Goal: Complete application form

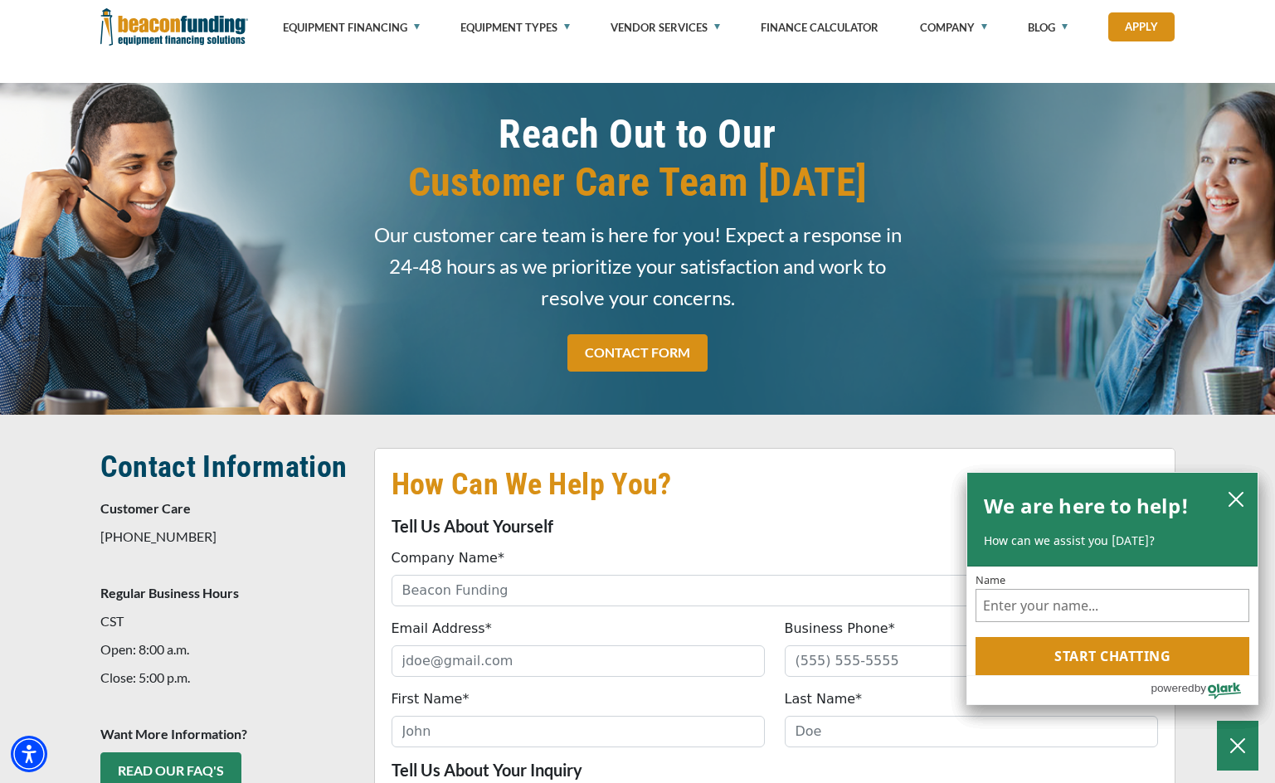
click at [1236, 501] on icon "close chatbox" at bounding box center [1236, 499] width 17 height 17
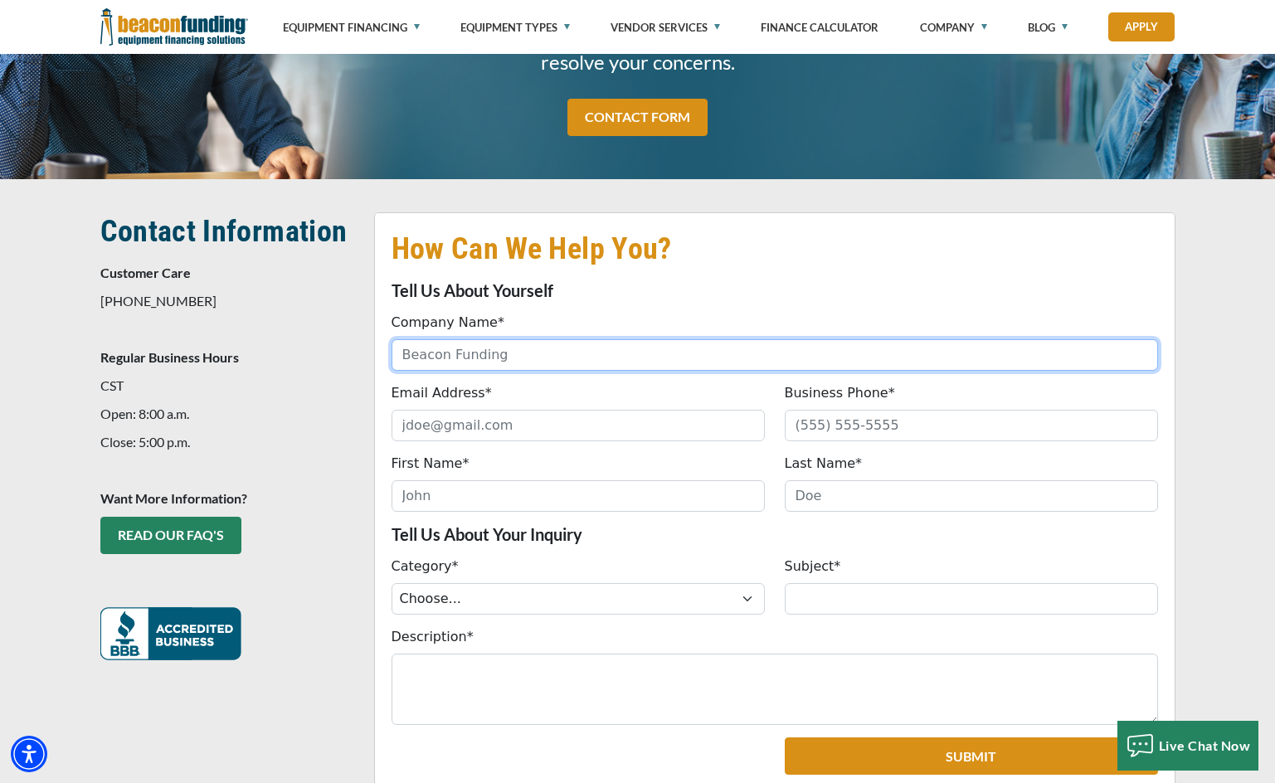
click at [601, 352] on input "Company Name*" at bounding box center [774, 355] width 766 height 32
type input "PYRAMID CREATIVE SUPPLIES"
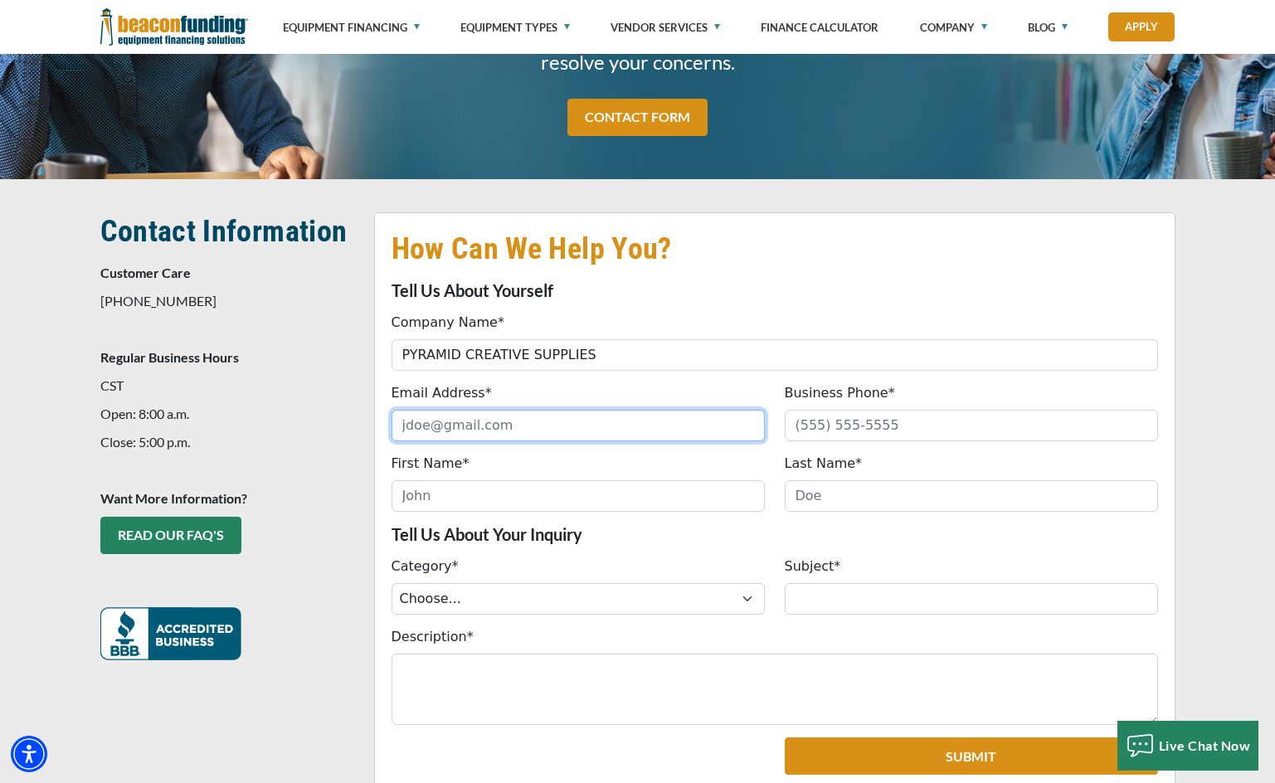
type input "[EMAIL_ADDRESS][DOMAIN_NAME]"
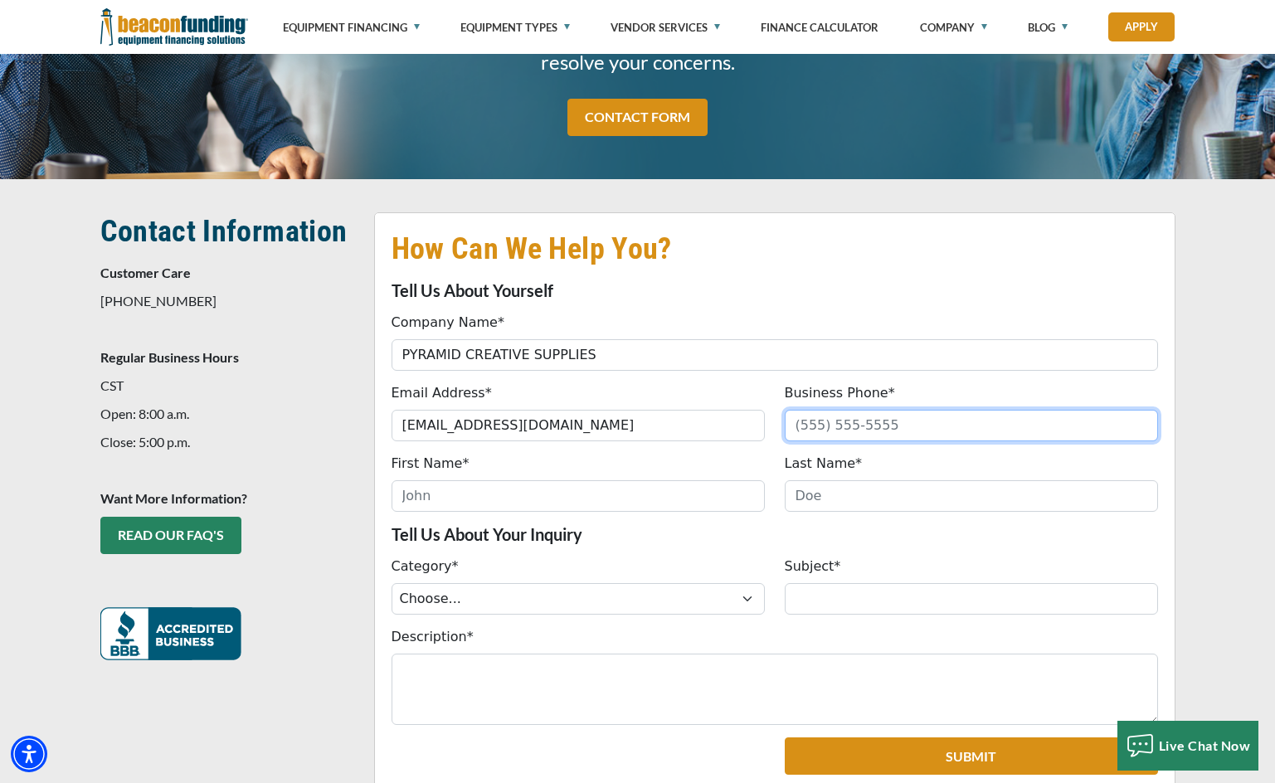
type input "6415161682"
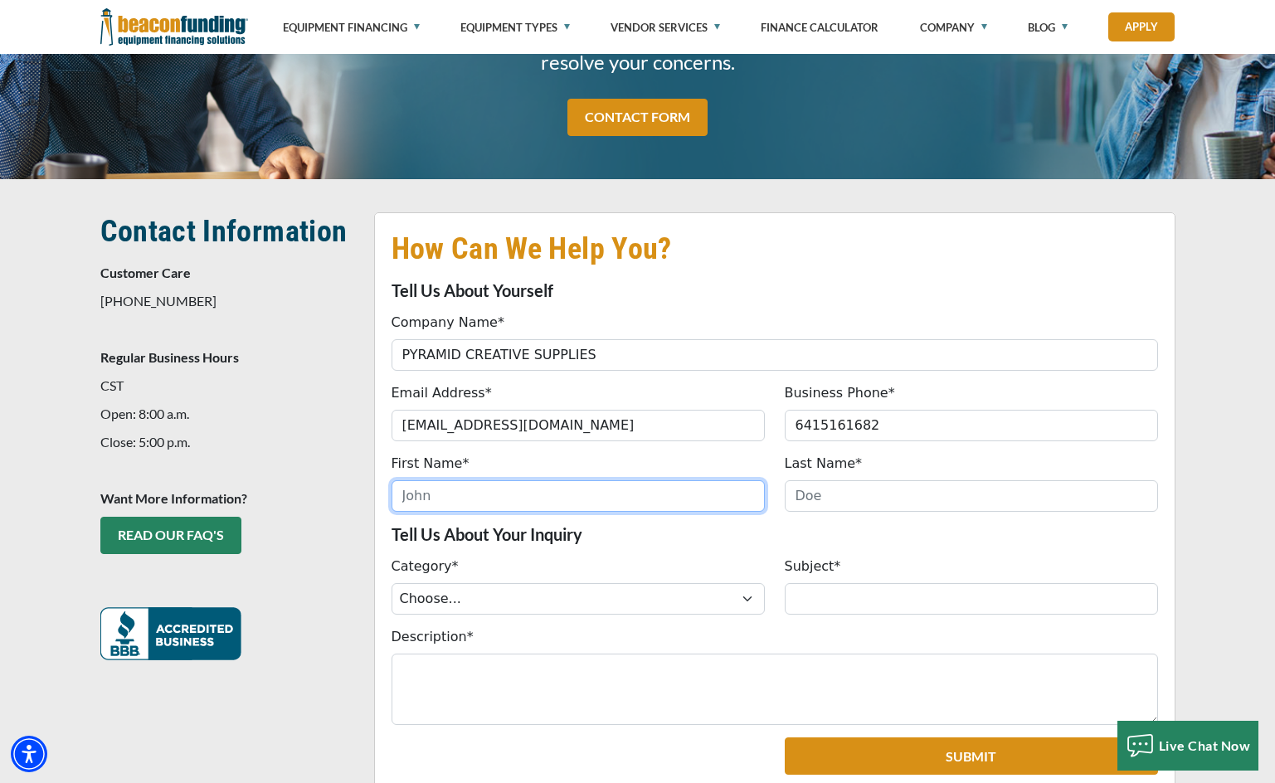
type input "[PERSON_NAME]"
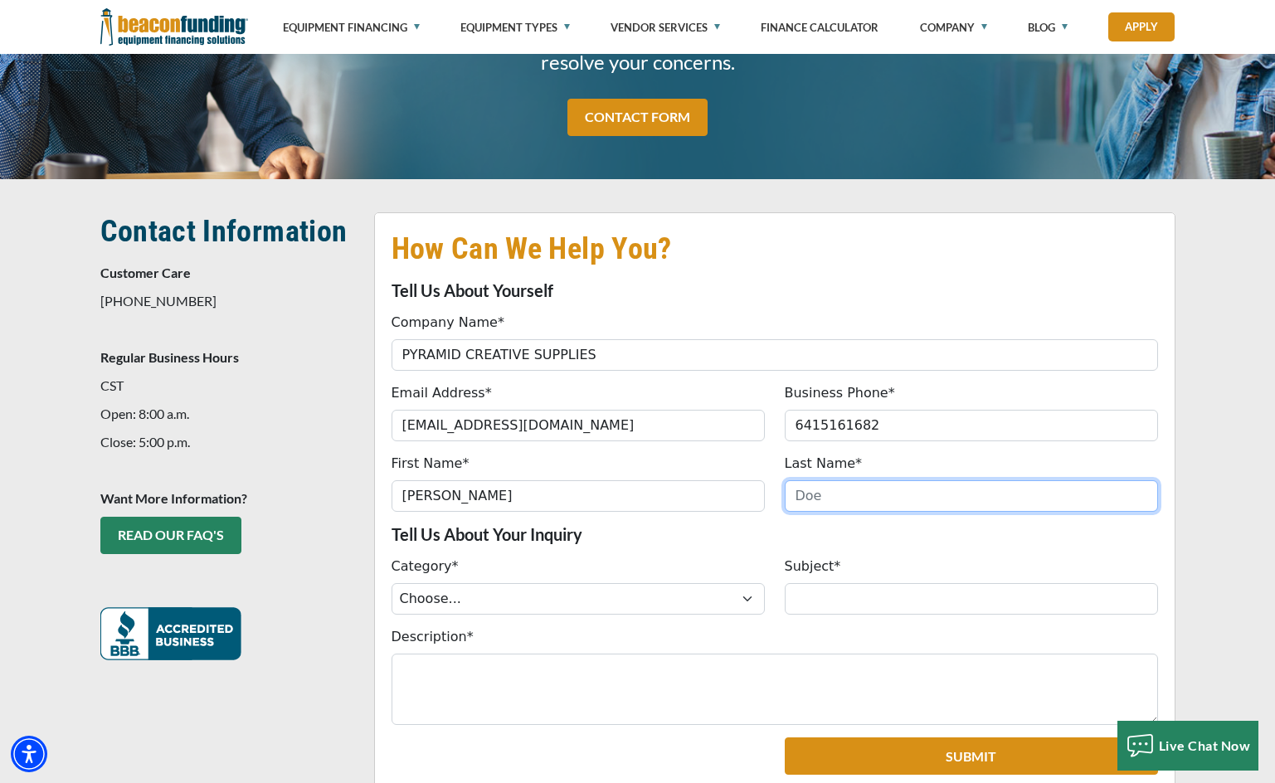
type input "[PERSON_NAME]"
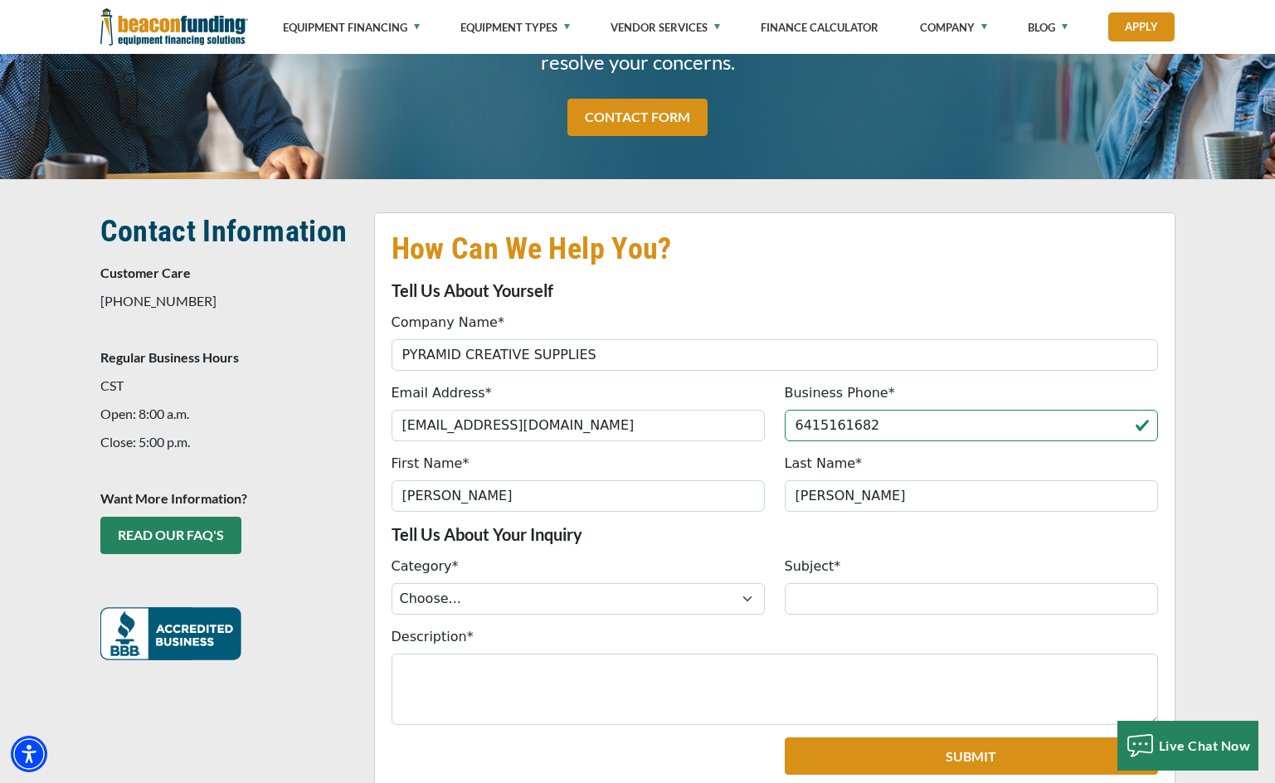
type input "[PHONE_NUMBER]"
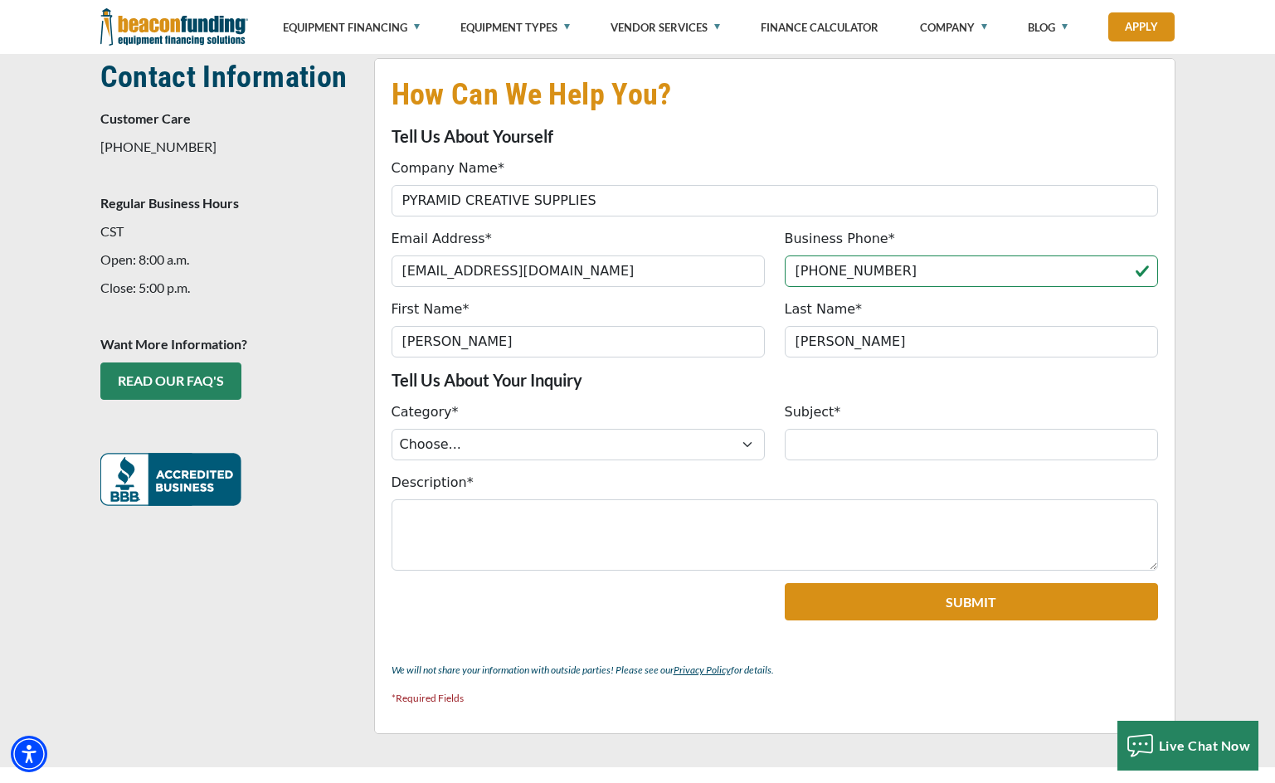
scroll to position [391, 0]
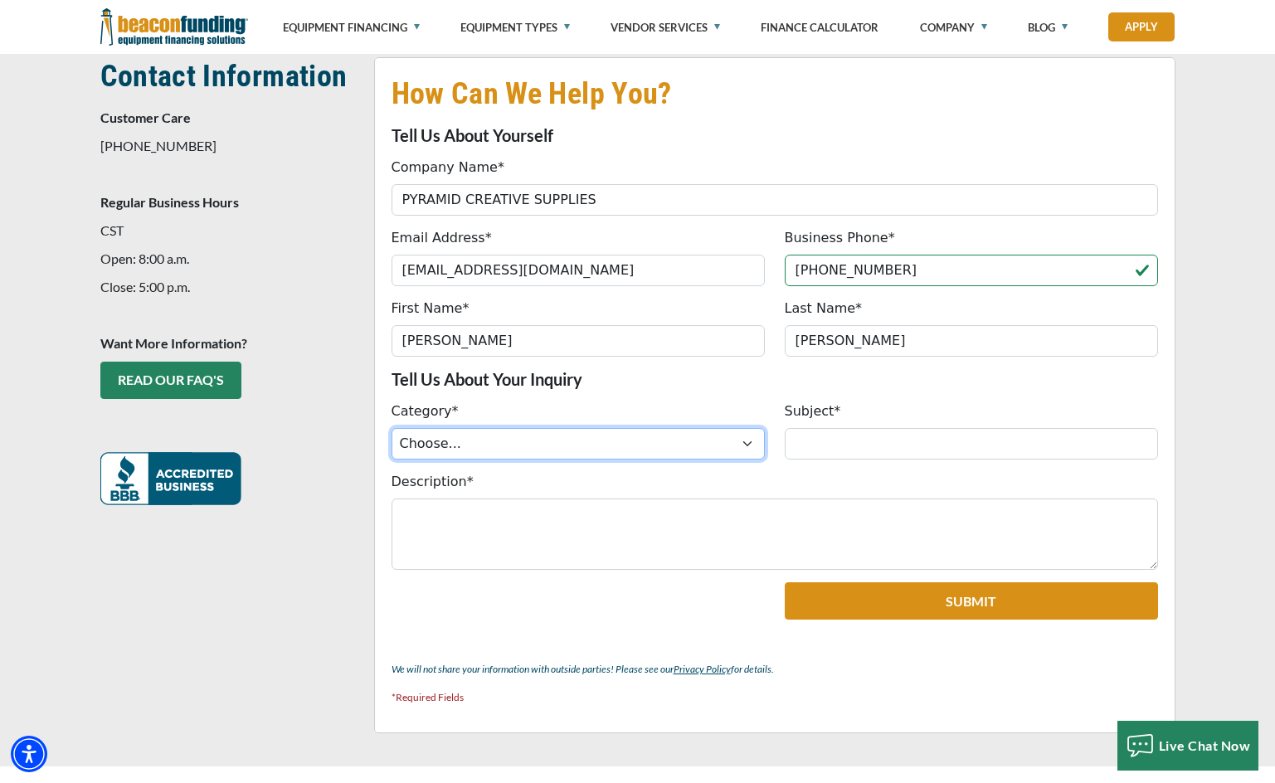
click at [500, 433] on select "Choose... ACH Change Request Balance Billing Contract Change Inquiry Customer P…" at bounding box center [577, 444] width 373 height 32
select select "8eafdb81-dfa5-ef11-8a69-6045bdef174d"
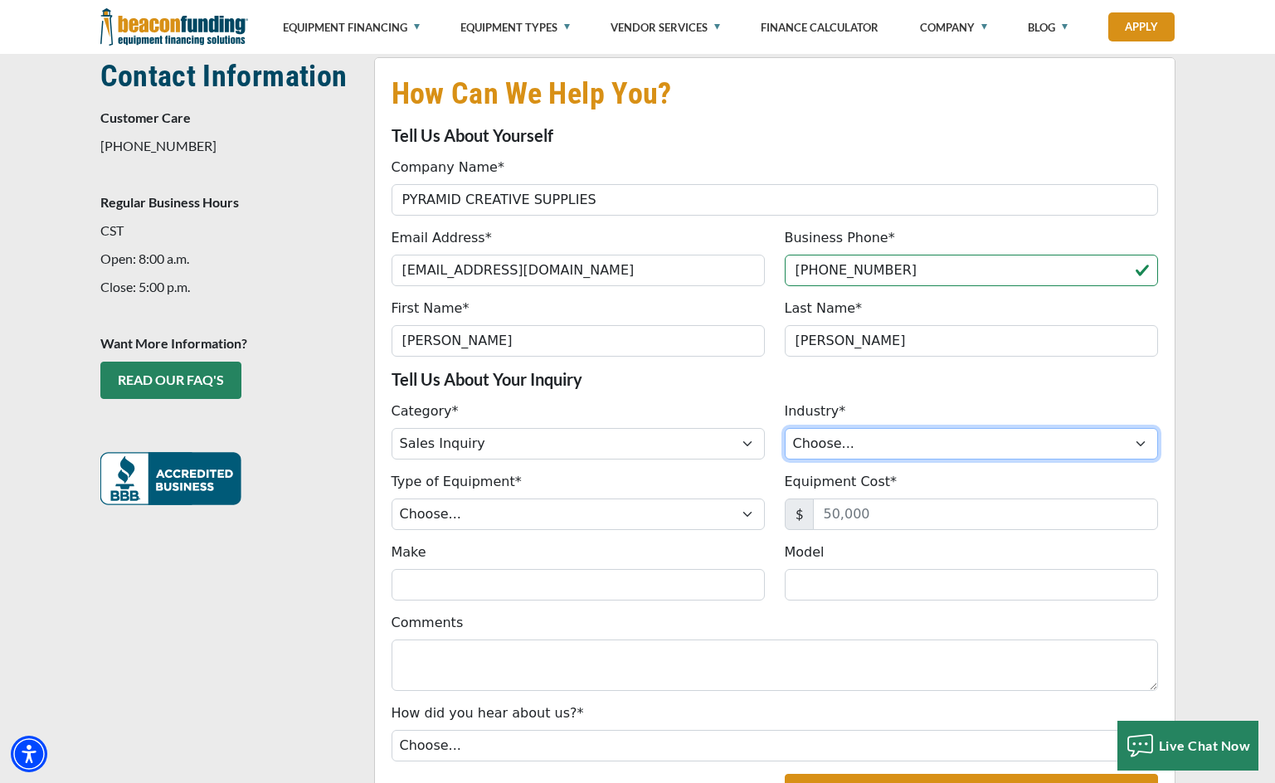
click at [903, 444] on select "Choose... Towing Landscape/Hardscape Decorated Apparel Septic Light Constructio…" at bounding box center [971, 444] width 373 height 32
select select "5"
click at [785, 428] on select "Choose... Towing Landscape/Hardscape Decorated Apparel Septic Light Constructio…" at bounding box center [971, 444] width 373 height 32
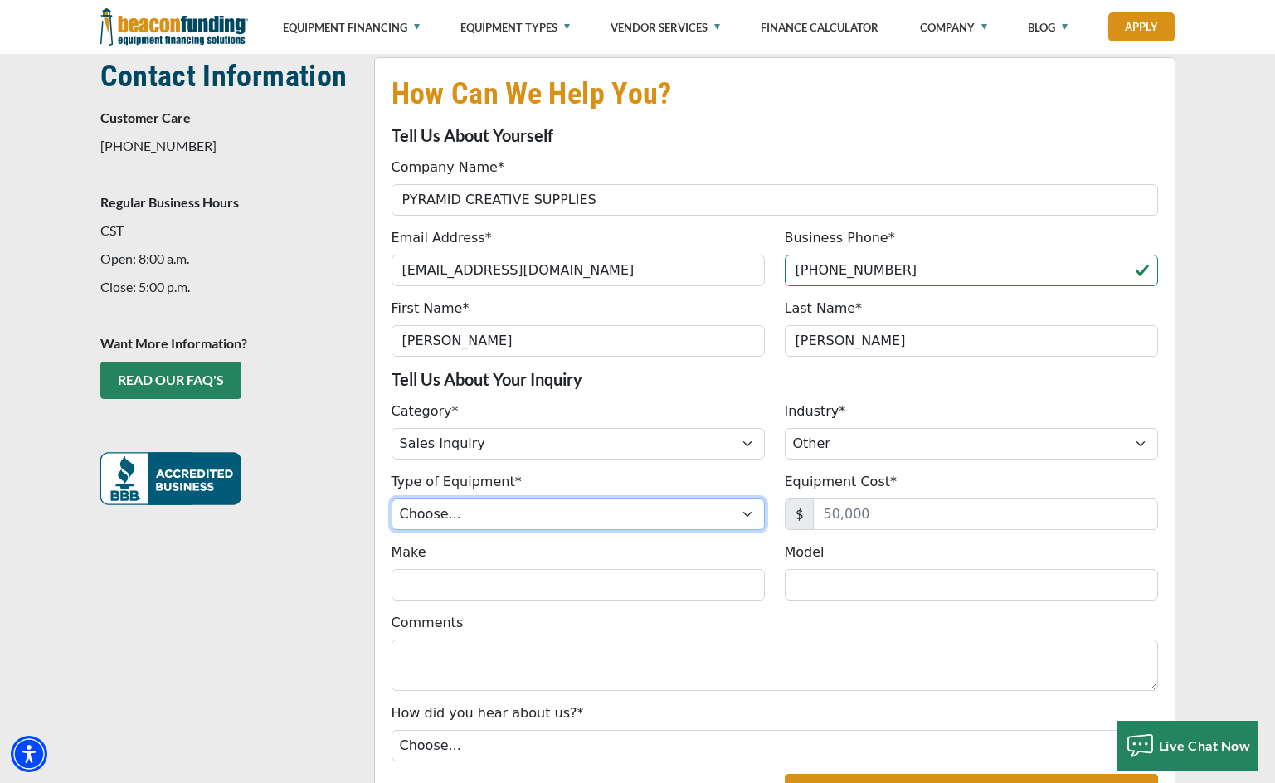
click at [569, 503] on select "Choose... Backhoe Boom/Bucket Truck Chipper Commercial Mower Crane DTG/DTF Prin…" at bounding box center [577, 514] width 373 height 32
select select "17"
click at [391, 498] on select "Choose... Backhoe Boom/Bucket Truck Chipper Commercial Mower Crane DTG/DTF Prin…" at bounding box center [577, 514] width 373 height 32
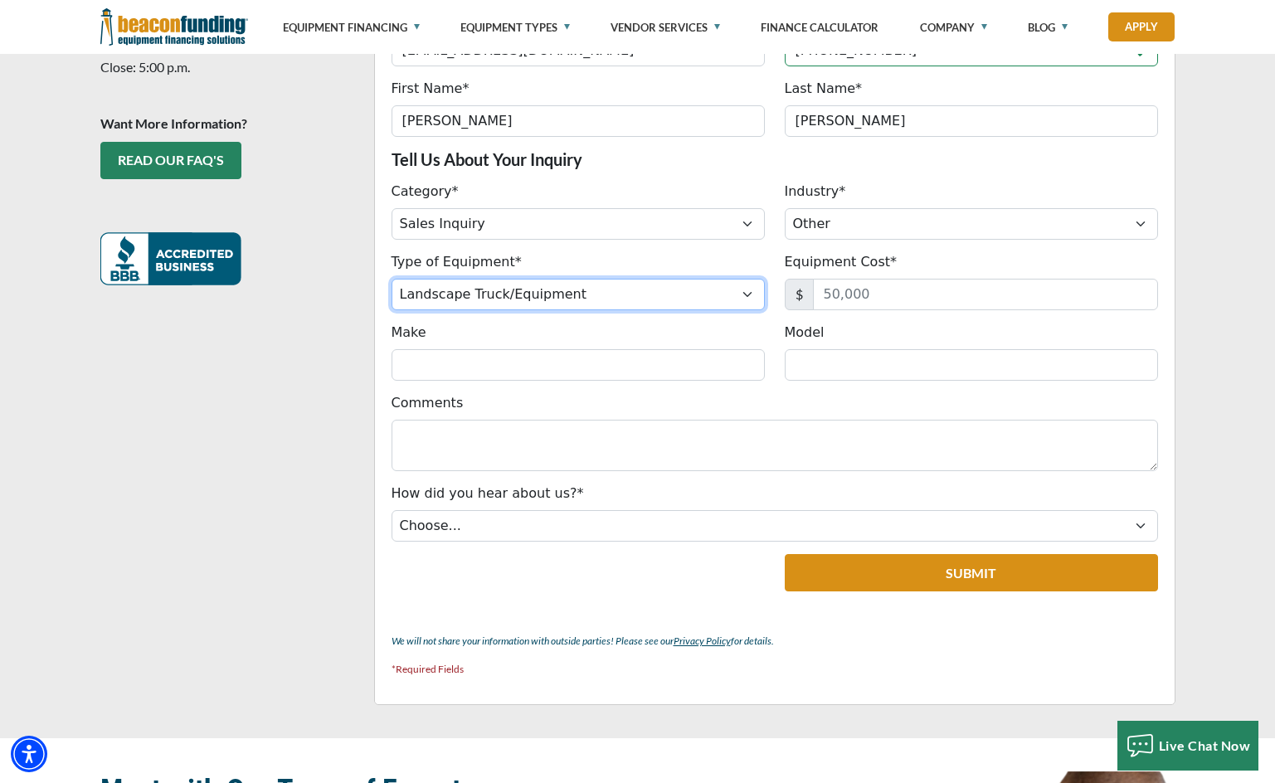
scroll to position [611, 0]
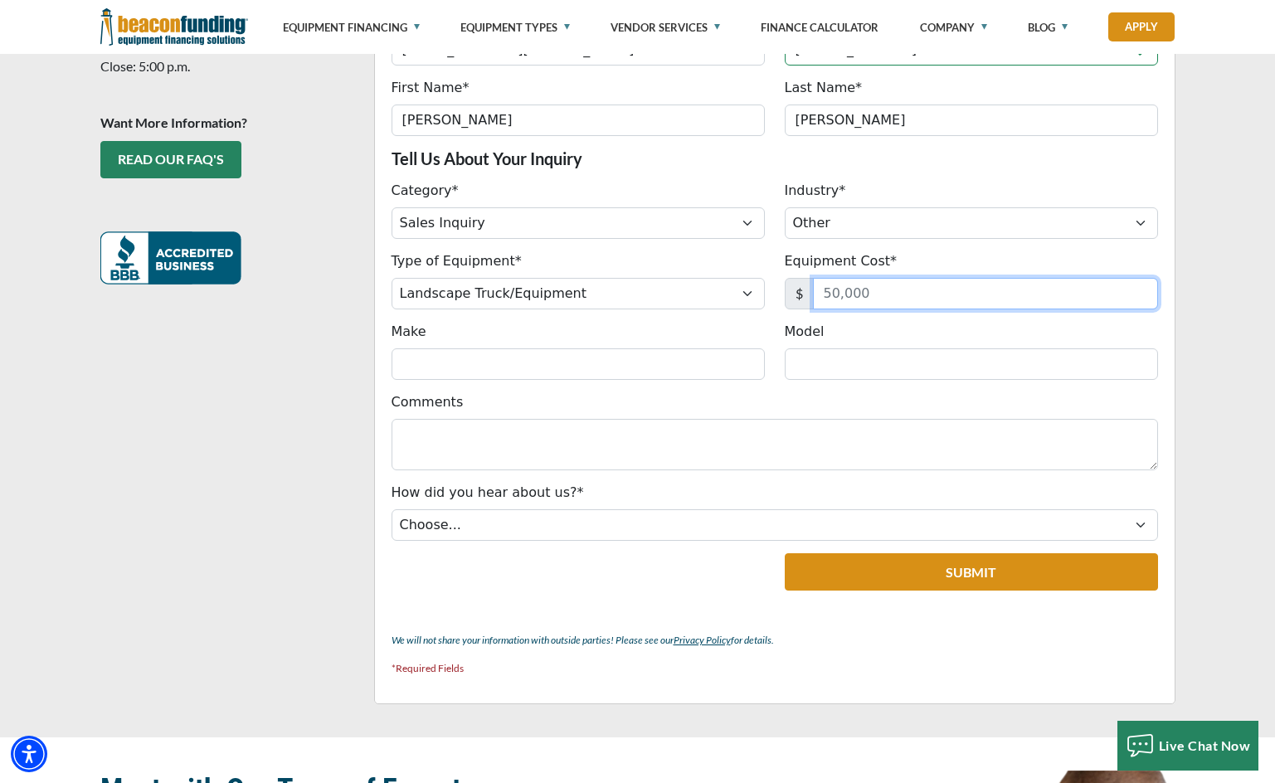
click at [922, 286] on input "Equipment Cost*" at bounding box center [985, 294] width 345 height 32
type input "13,000"
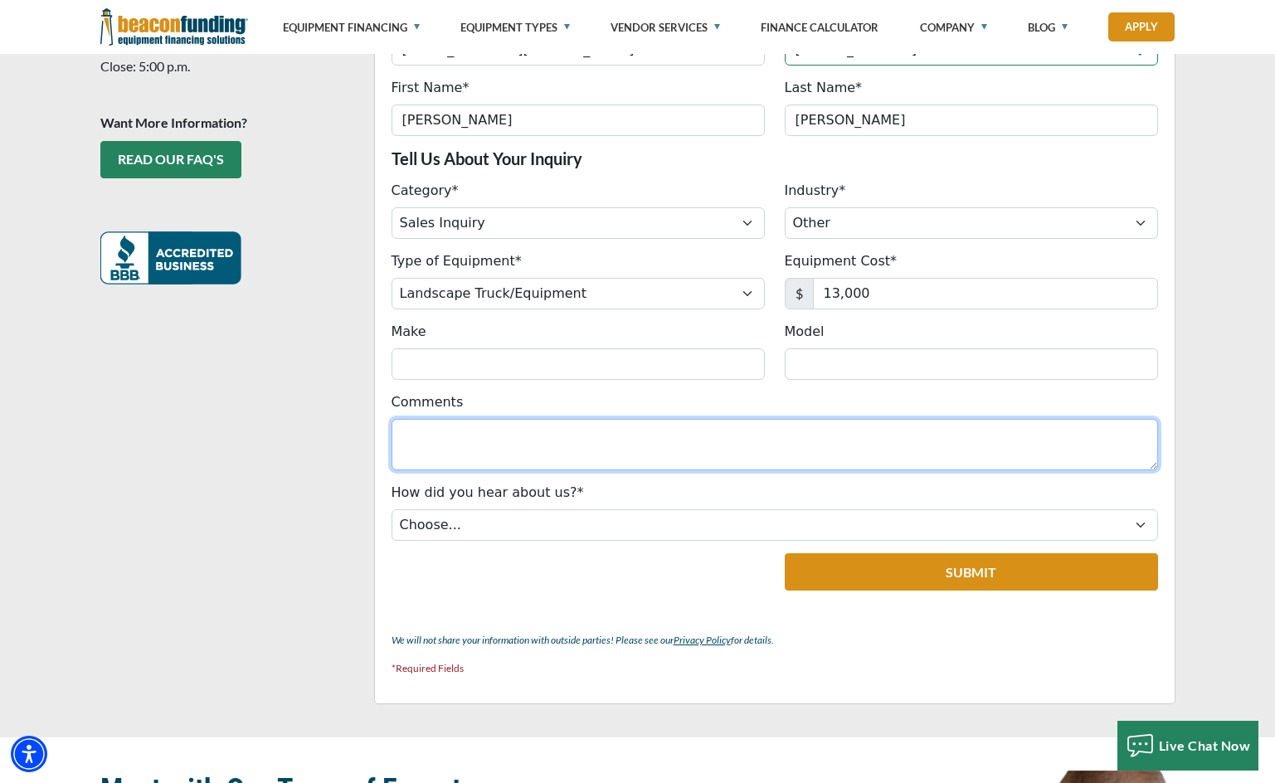
click at [600, 431] on textarea "Comments" at bounding box center [774, 444] width 766 height 51
click at [726, 448] on textarea "Comments" at bounding box center [774, 444] width 766 height 51
paste textarea "I am interested in purchasing some of your products, but I have been experienci…"
type textarea "I am interested in purchasing some of your products, but I have been experienci…"
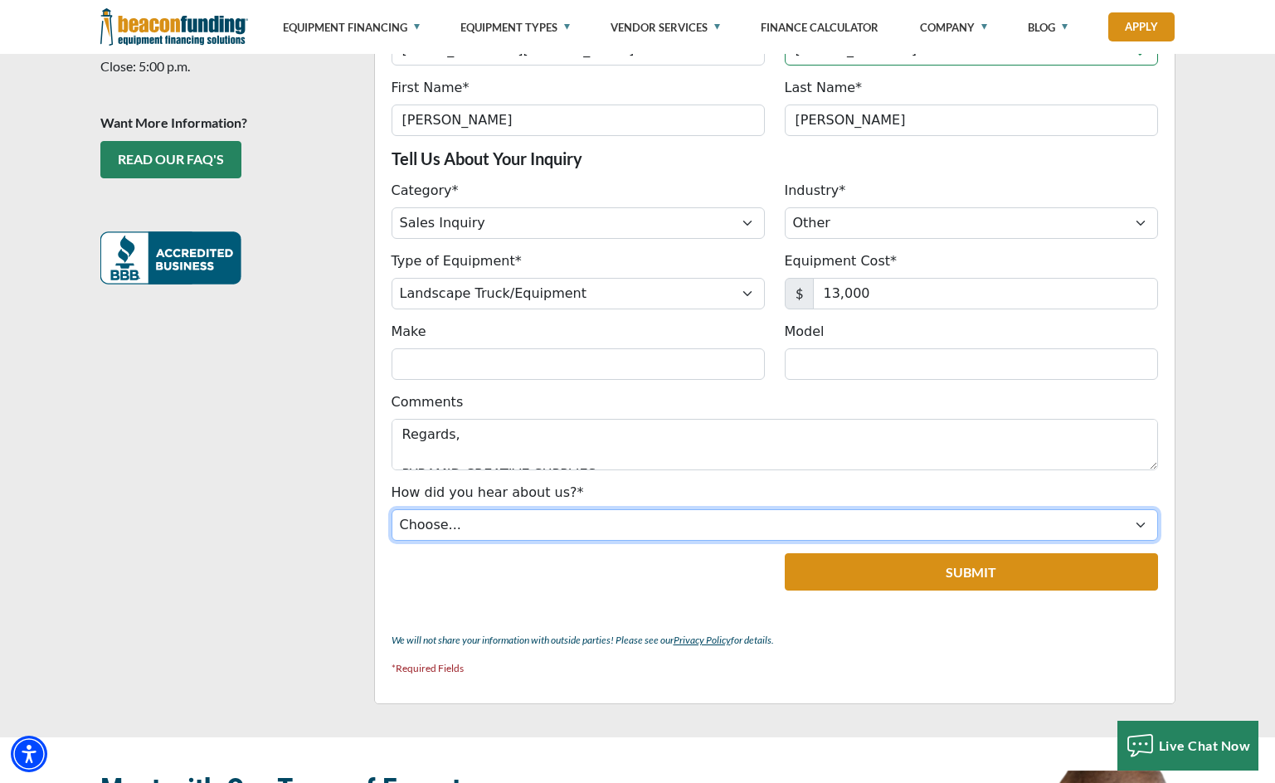
click at [456, 527] on select "Choose... Internet Search Vendor Referral Word of Mouth Client Referral Email E…" at bounding box center [774, 525] width 766 height 32
click at [391, 509] on select "Choose... Internet Search Vendor Referral Word of Mouth Client Referral Email E…" at bounding box center [774, 525] width 766 height 32
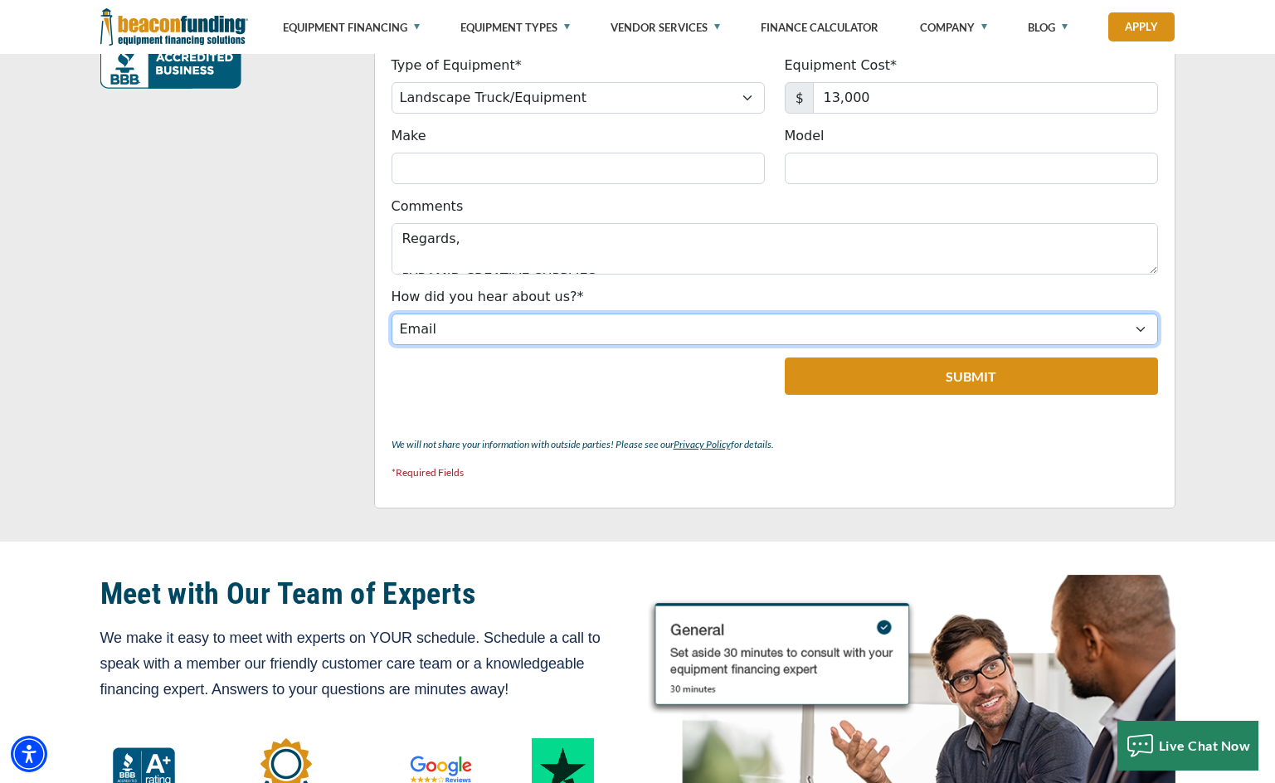
scroll to position [808, 0]
click at [471, 321] on select "Choose... Internet Search Vendor Referral Word of Mouth Client Referral Email E…" at bounding box center [774, 329] width 766 height 32
select select "13"
click at [391, 313] on select "Choose... Internet Search Vendor Referral Word of Mouth Client Referral Email E…" at bounding box center [774, 329] width 766 height 32
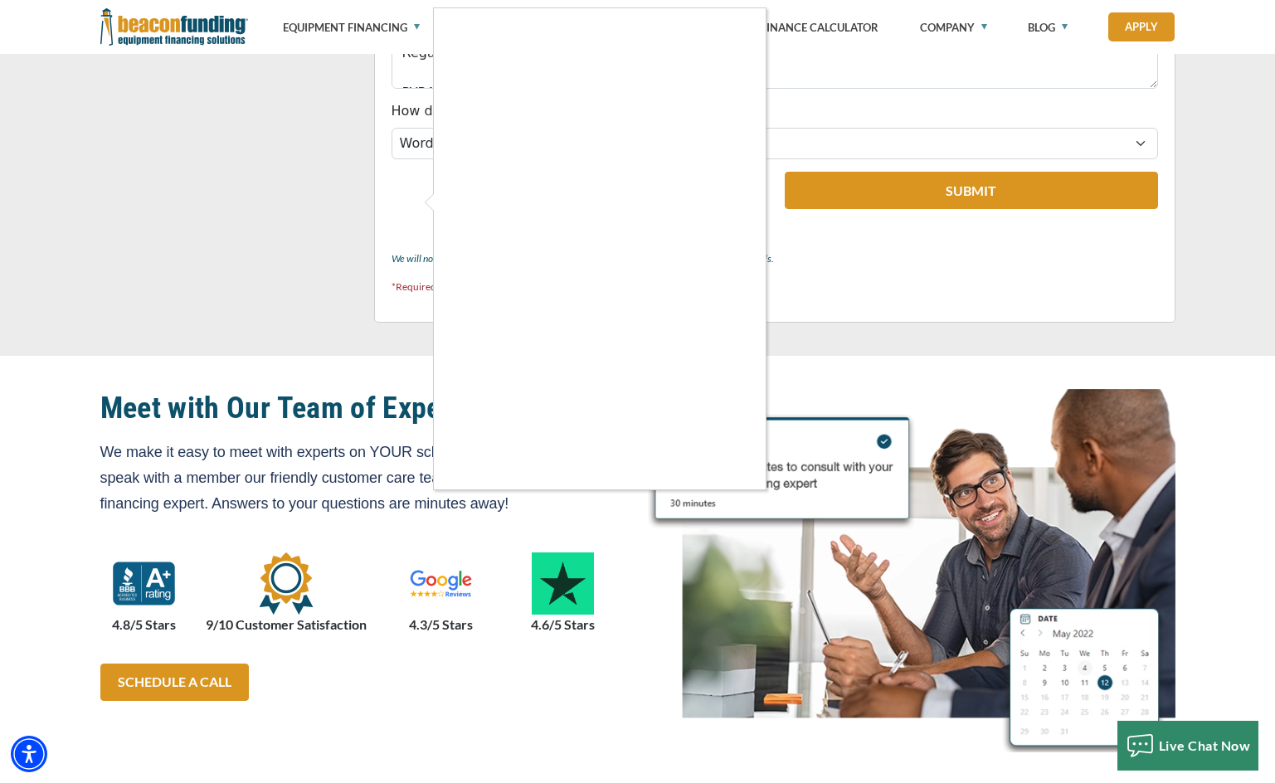
scroll to position [991, 0]
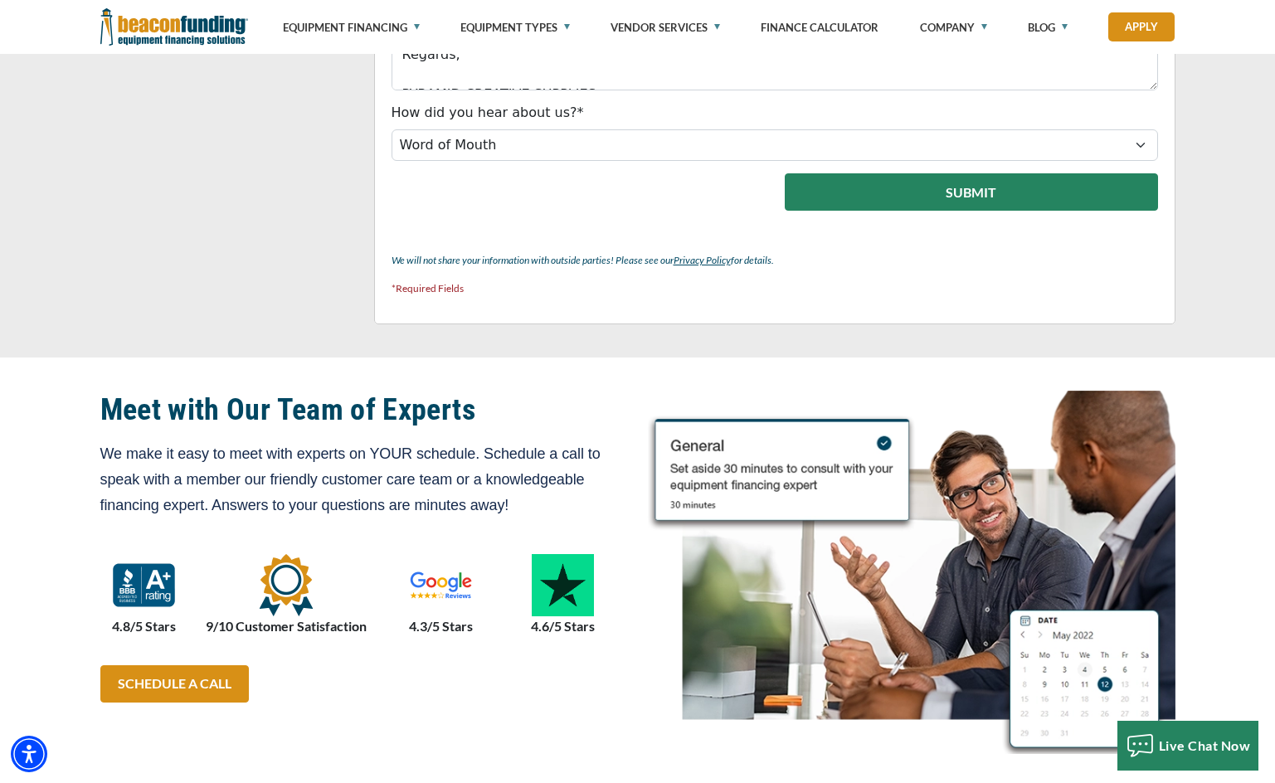
click at [883, 190] on button "Submit" at bounding box center [971, 191] width 373 height 37
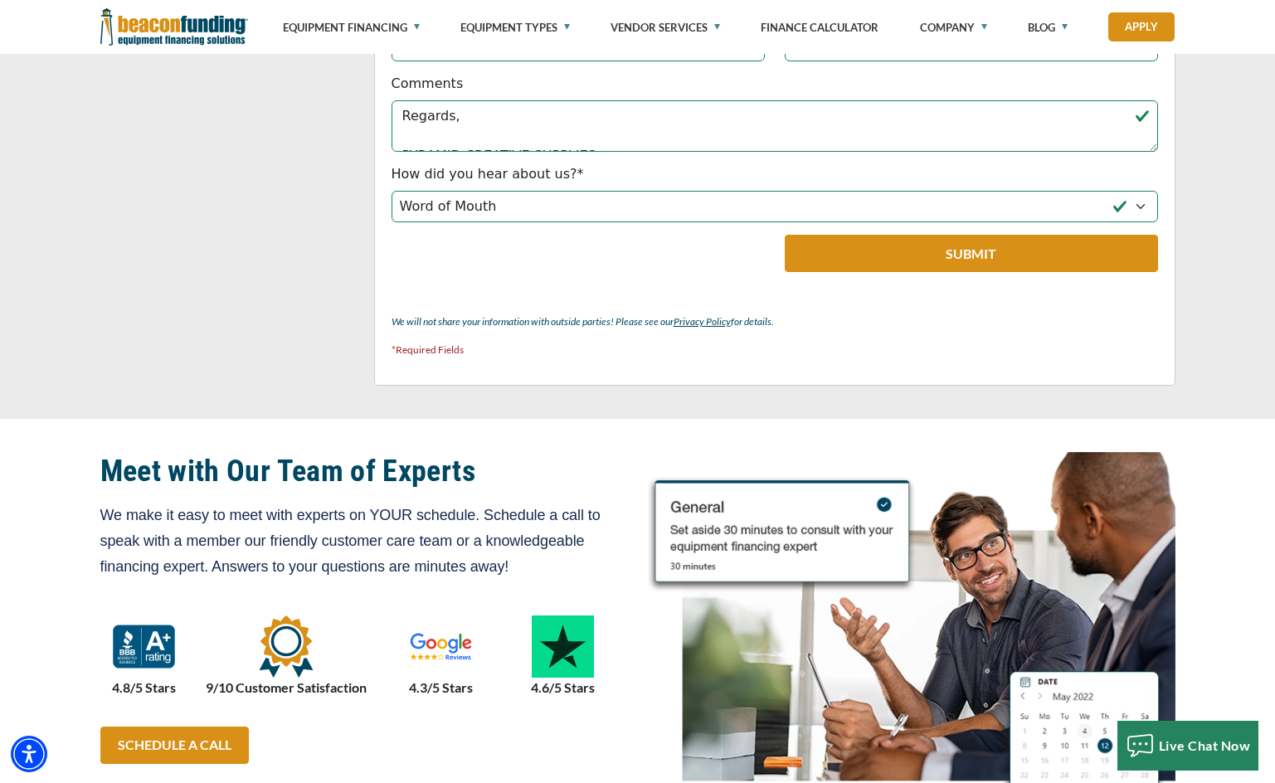
scroll to position [1016, 0]
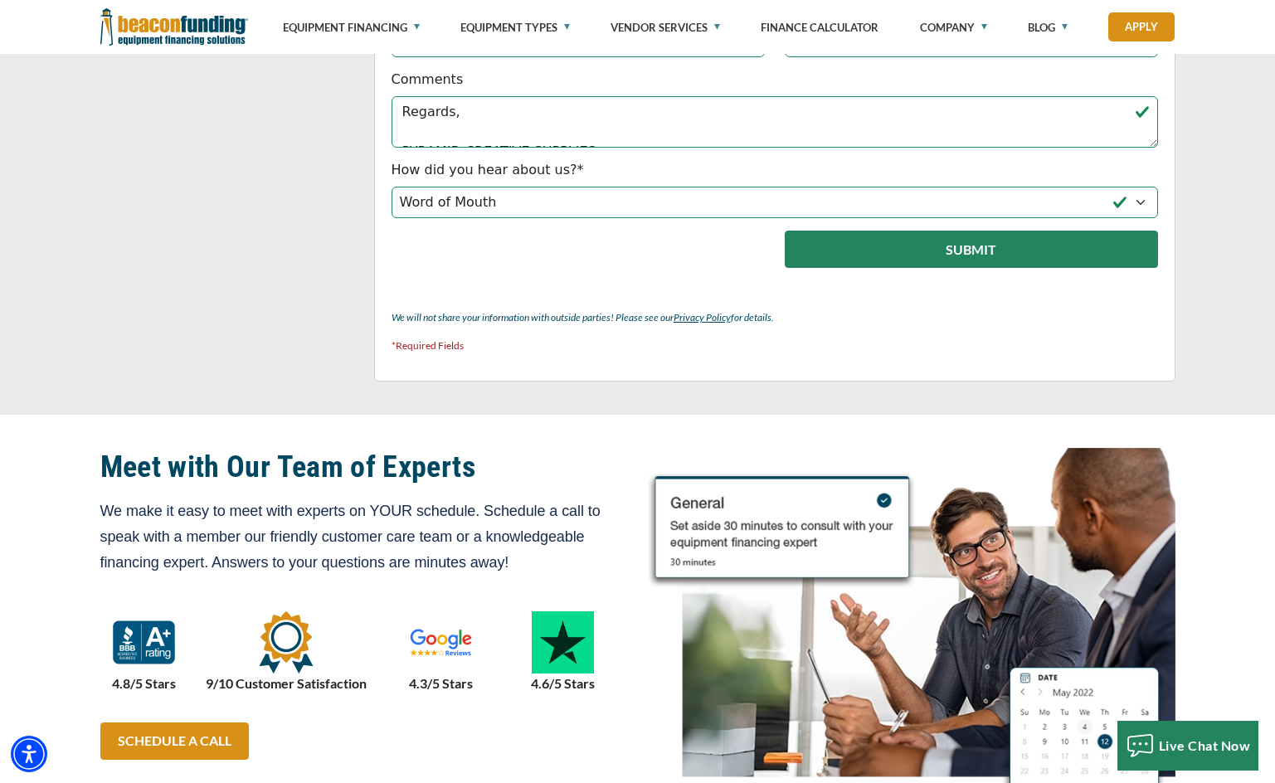
click at [902, 231] on button "Submit" at bounding box center [971, 249] width 373 height 37
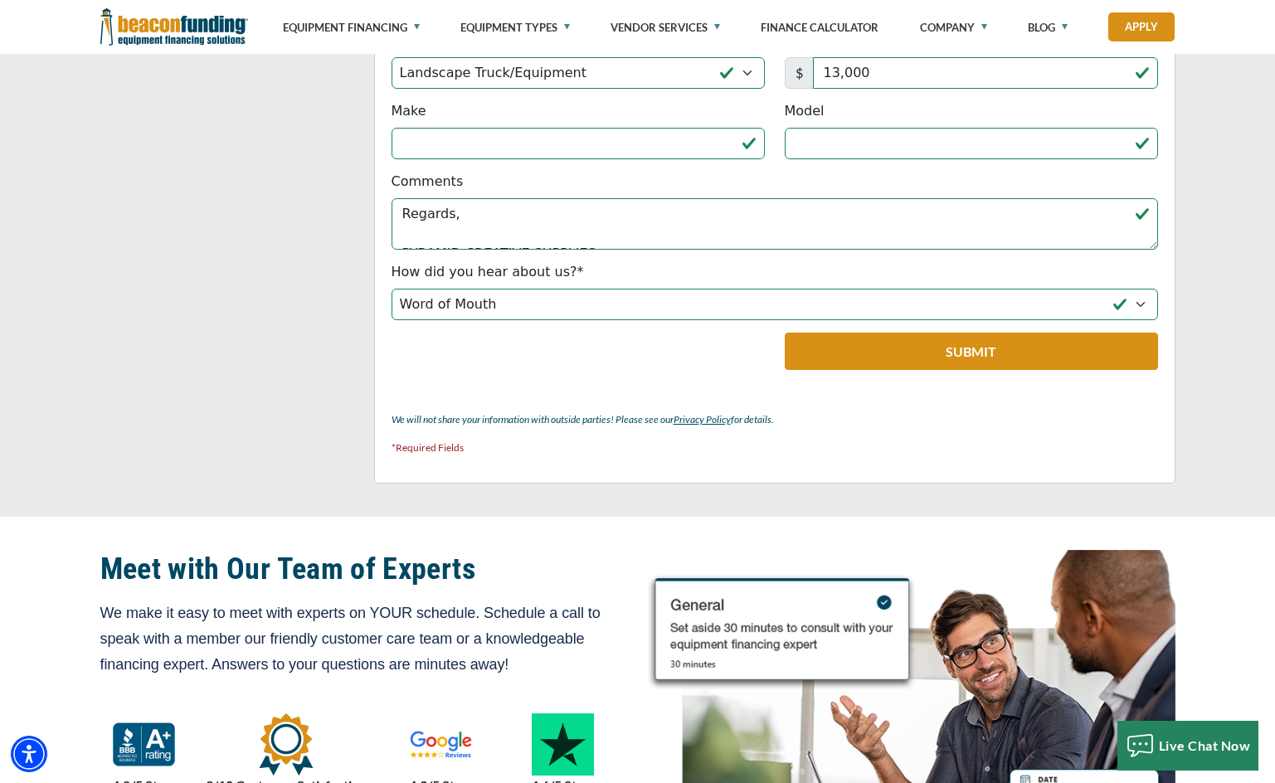
scroll to position [916, 0]
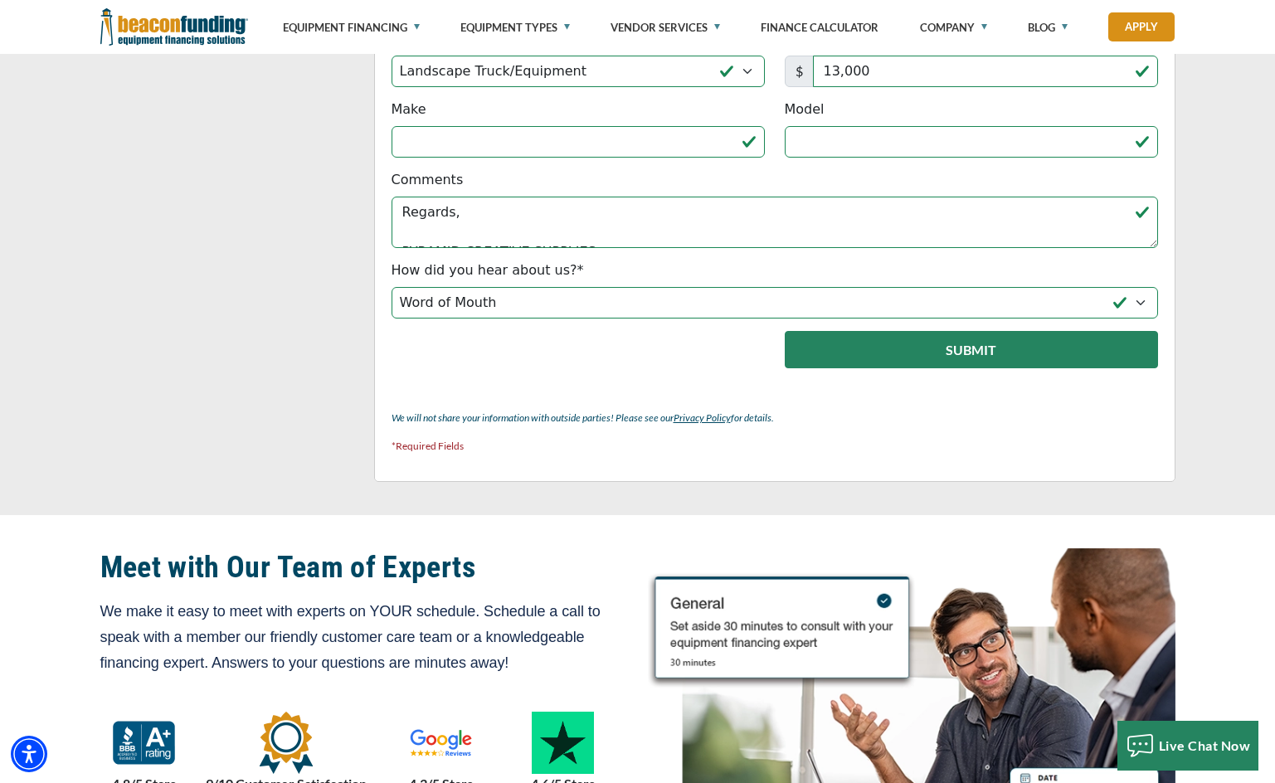
click at [826, 331] on button "Submit" at bounding box center [971, 349] width 373 height 37
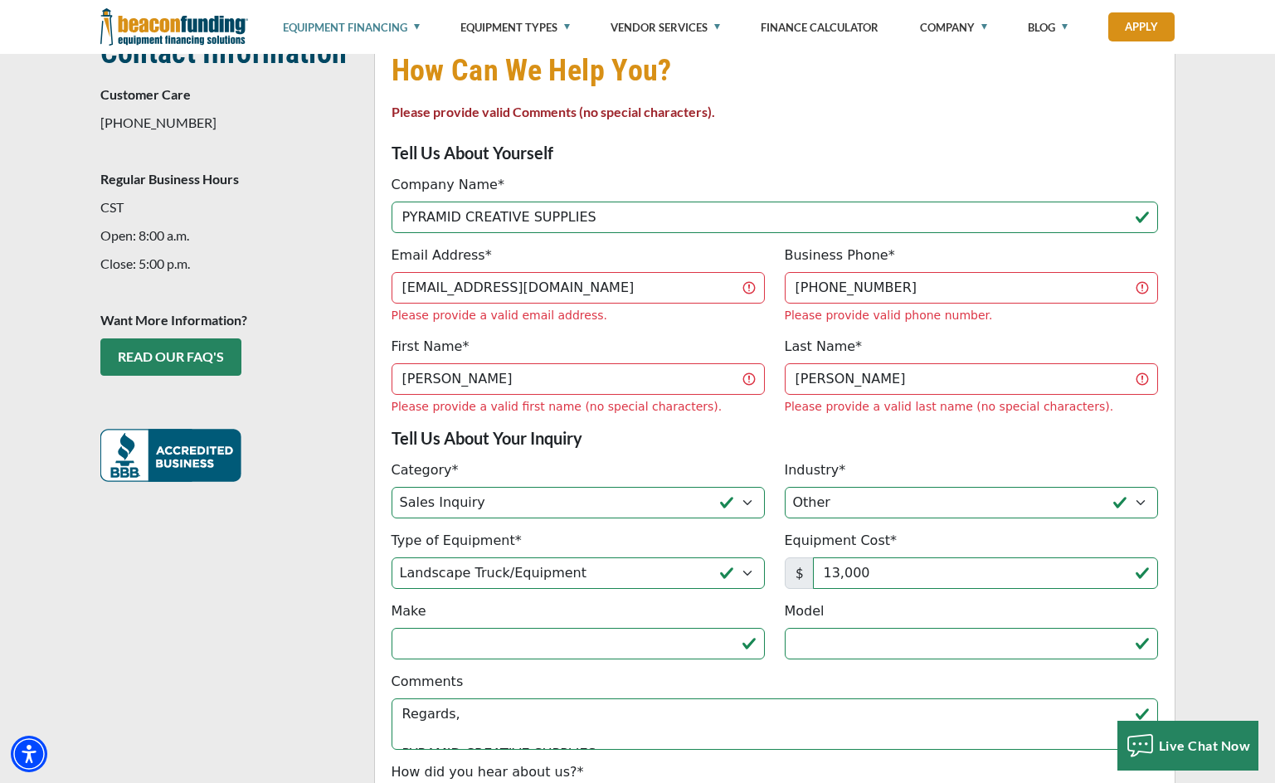
scroll to position [413, 0]
